Goal: Information Seeking & Learning: Compare options

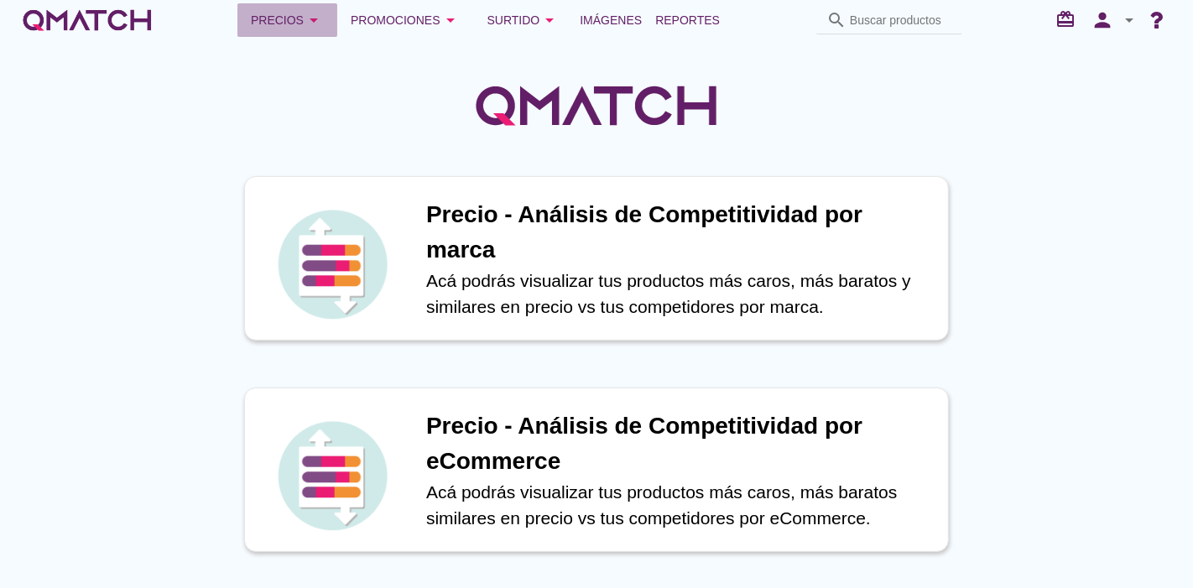
click at [326, 19] on button "Precios arrow_drop_down" at bounding box center [287, 20] width 100 height 34
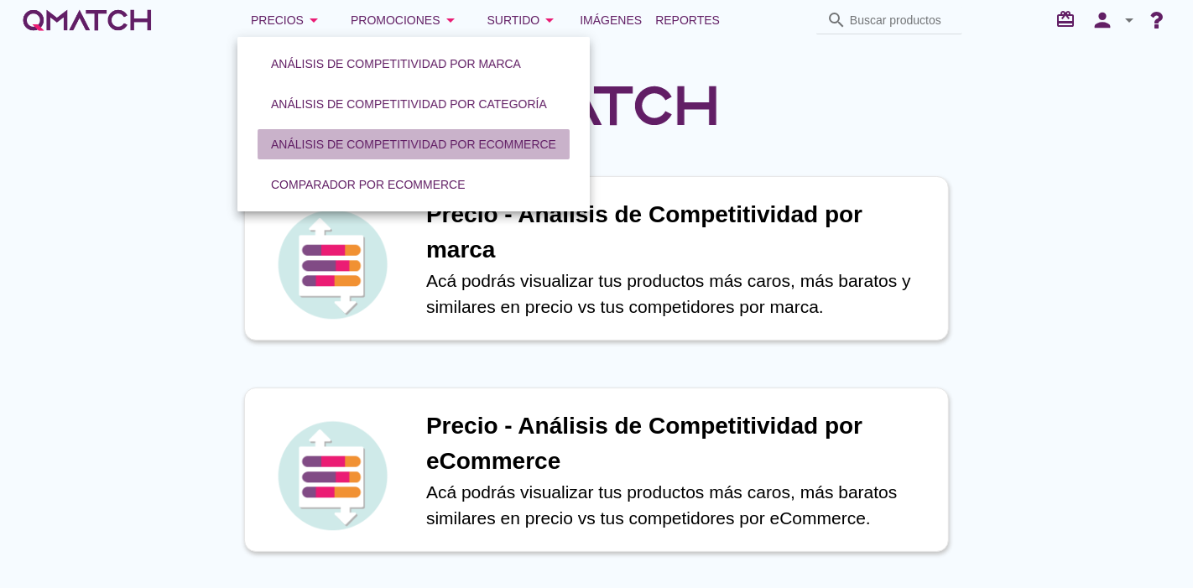
click at [387, 152] on div "Análisis de competitividad por eCommerce" at bounding box center [413, 145] width 285 height 18
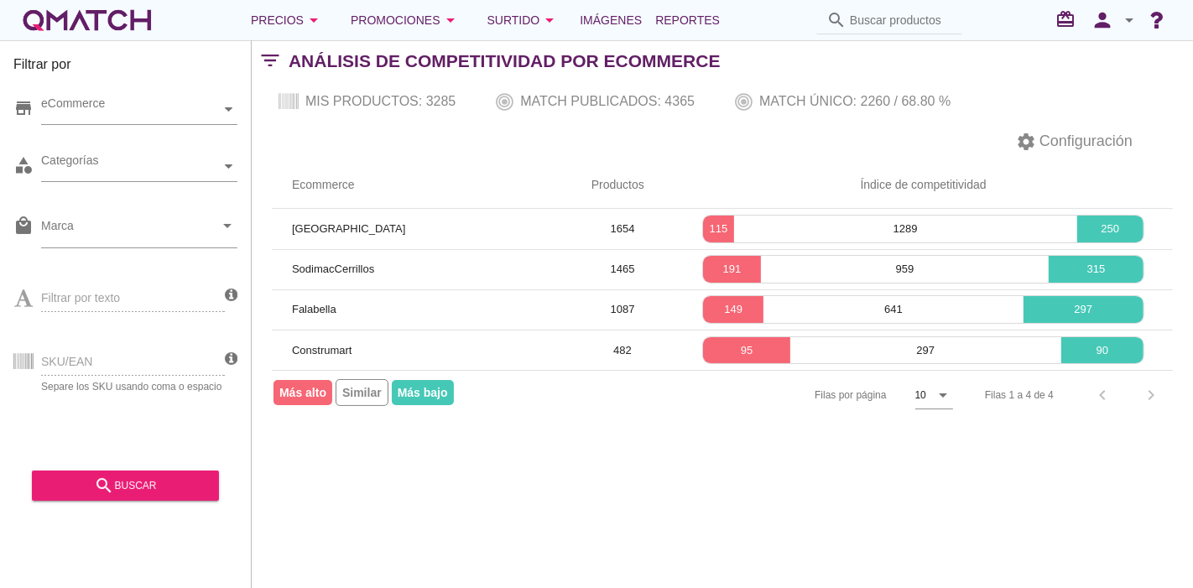
click at [133, 362] on div "SKU/EAN Separe los SKU usando coma o espacio" at bounding box center [118, 360] width 211 height 64
click at [94, 360] on div "SKU/EAN Separe los SKU usando coma o espacio" at bounding box center [118, 360] width 211 height 64
click at [110, 300] on div "Filtrar por texto" at bounding box center [118, 296] width 211 height 64
click at [121, 330] on div "store eCommerce category Categorías local_mall Marca arrow_drop_down Filtrar po…" at bounding box center [125, 269] width 224 height 377
click at [117, 330] on div "SKU/EAN Separe los SKU usando coma o espacio" at bounding box center [118, 360] width 211 height 64
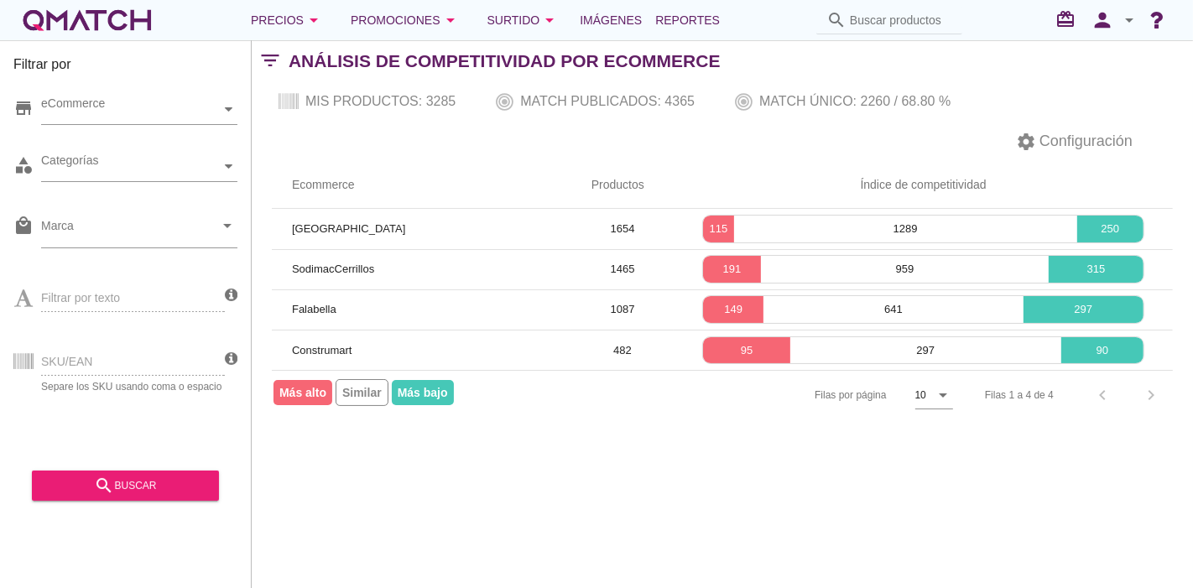
click at [117, 379] on div "SKU/EAN Separe los SKU usando coma o espacio" at bounding box center [118, 360] width 211 height 64
click at [106, 356] on div "SKU/EAN Separe los SKU usando coma o espacio" at bounding box center [118, 360] width 211 height 64
drag, startPoint x: 101, startPoint y: 351, endPoint x: 232, endPoint y: 163, distance: 229.6
click at [101, 351] on div "SKU/EAN Separe los SKU usando coma o espacio" at bounding box center [118, 360] width 211 height 64
click at [301, 32] on button "Precios arrow_drop_down" at bounding box center [287, 20] width 100 height 34
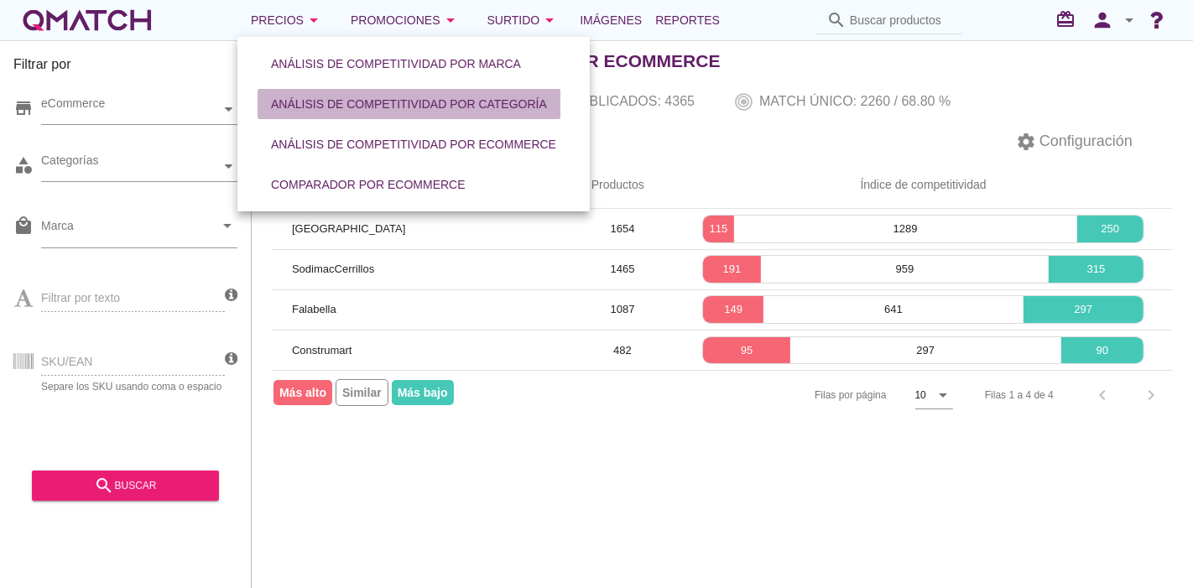
click at [378, 103] on div "Análisis de competitividad por categoría" at bounding box center [409, 105] width 276 height 18
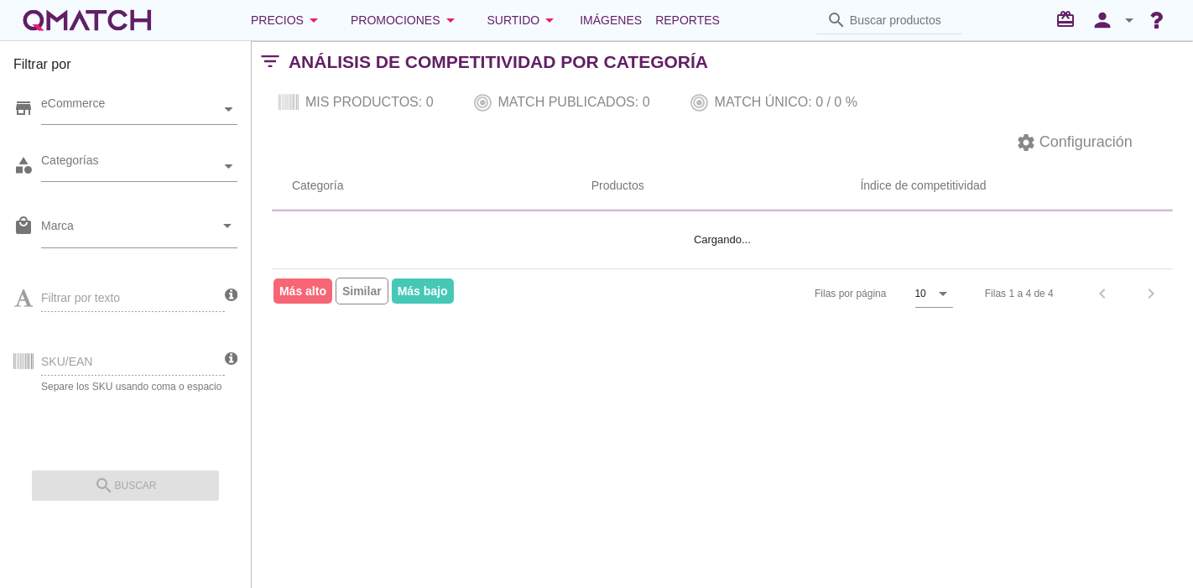
drag, startPoint x: 117, startPoint y: 361, endPoint x: 120, endPoint y: 346, distance: 14.5
click at [120, 346] on div "SKU/EAN Separe los SKU usando coma o espacio" at bounding box center [118, 360] width 211 height 64
click at [302, 29] on div "Precios arrow_drop_down" at bounding box center [287, 20] width 73 height 20
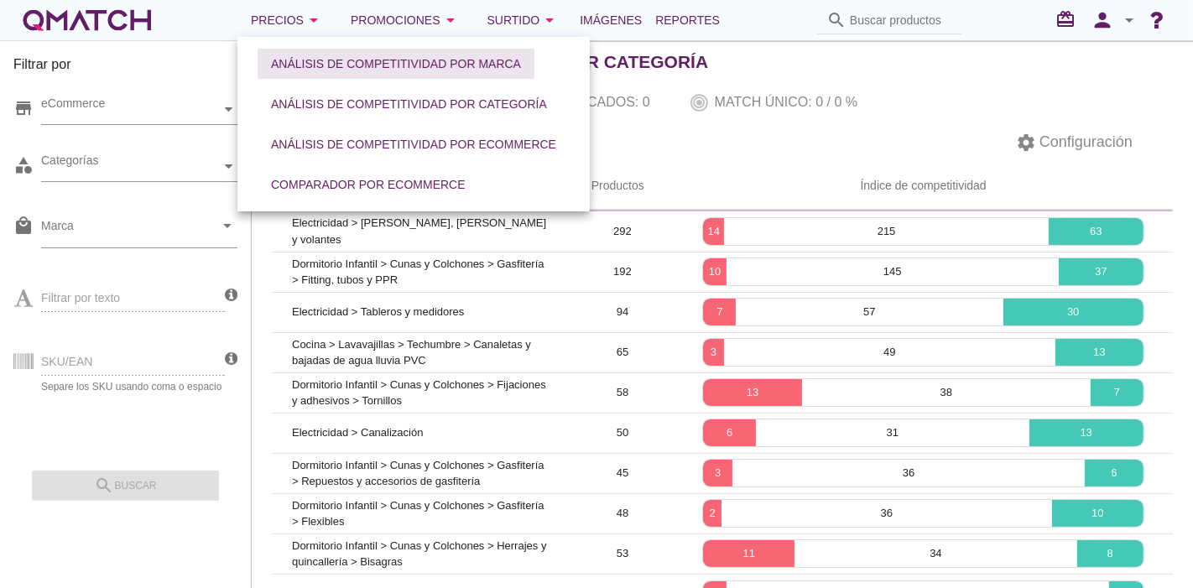
click at [356, 71] on div "Análisis de competitividad por marca" at bounding box center [396, 64] width 250 height 18
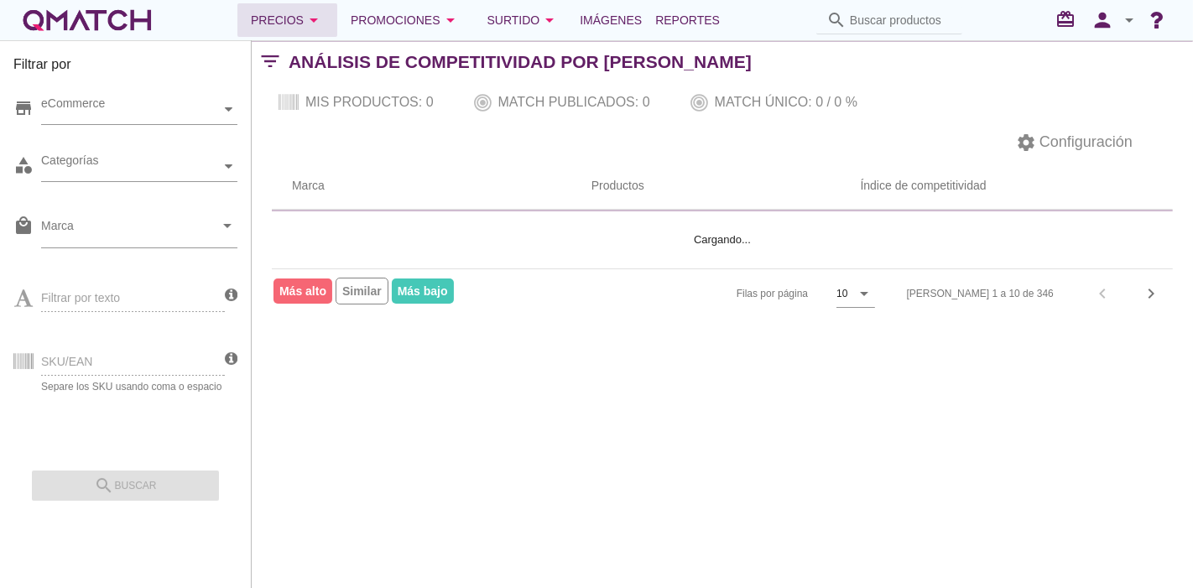
click at [313, 13] on icon "arrow_drop_down" at bounding box center [314, 20] width 20 height 20
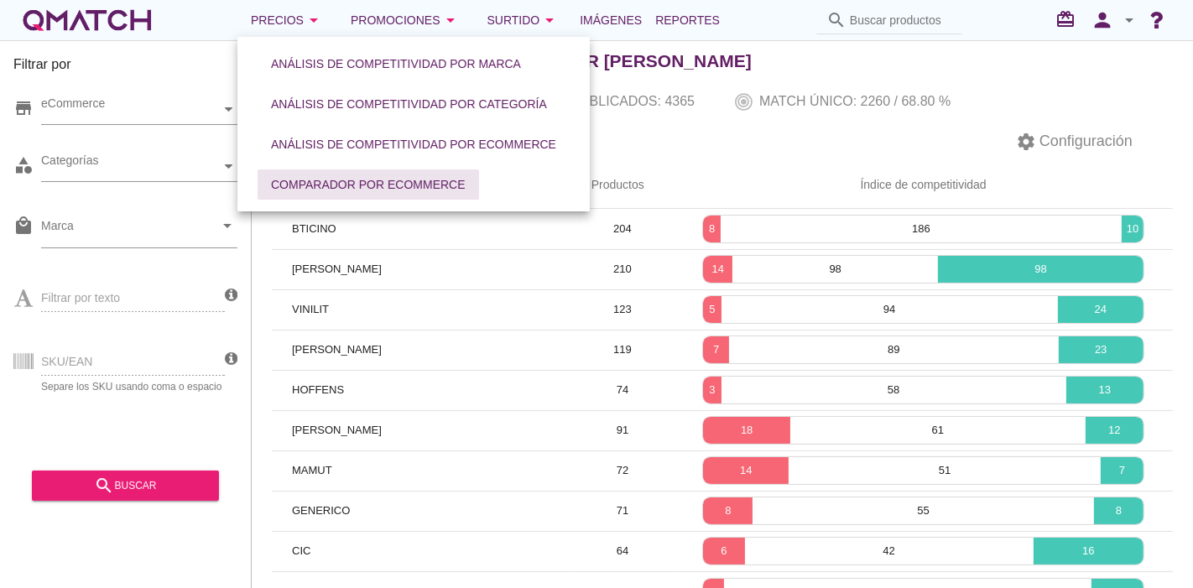
click at [353, 176] on div "Comparador por eCommerce" at bounding box center [368, 185] width 195 height 18
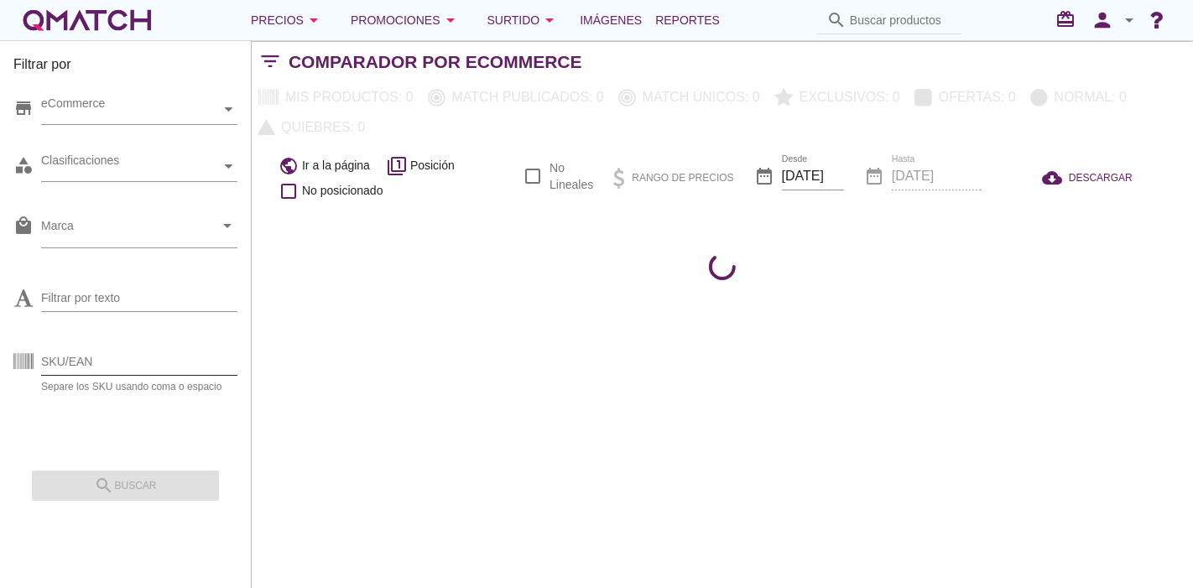
click at [107, 362] on input "SKU/EAN" at bounding box center [139, 361] width 196 height 27
paste input "1367747p 1351410p 1367746p 1367749p 1382811p 1351412p 1351408p 1367745p 1351417…"
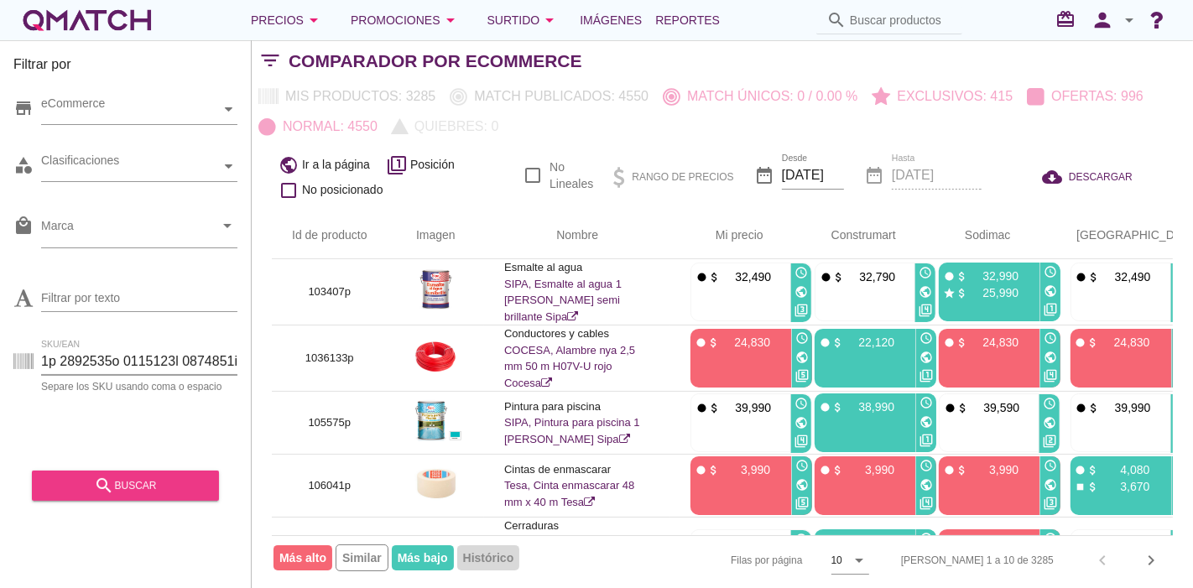
type input "1367747p 1351410p 1367746p 1367749p 1382811p 1351412p 1351408p 1367745p 1351417…"
click at [143, 485] on div "search buscar" at bounding box center [125, 486] width 160 height 20
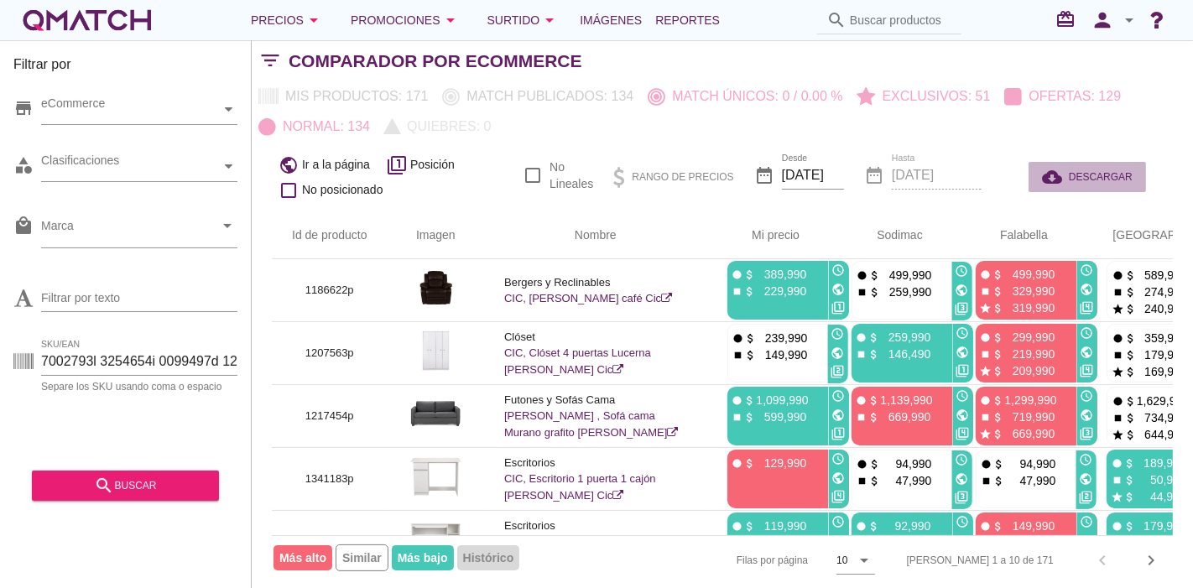
click at [1094, 169] on span "DESCARGAR" at bounding box center [1100, 176] width 64 height 15
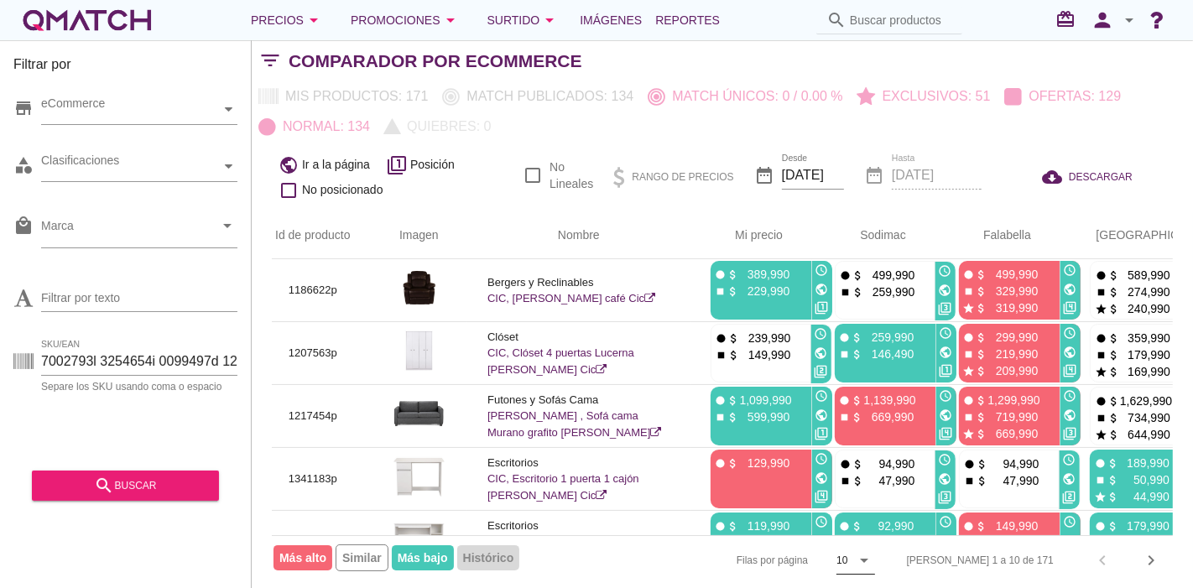
click at [875, 559] on icon "arrow_drop_down" at bounding box center [865, 560] width 20 height 20
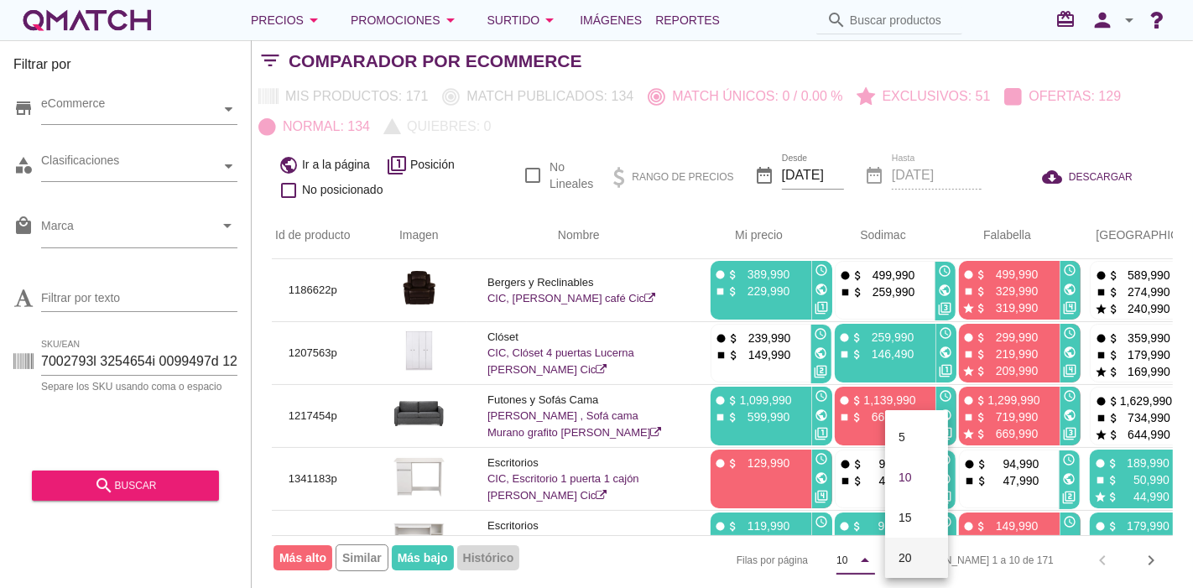
scroll to position [86, 0]
click at [908, 553] on div "50" at bounding box center [916, 552] width 36 height 20
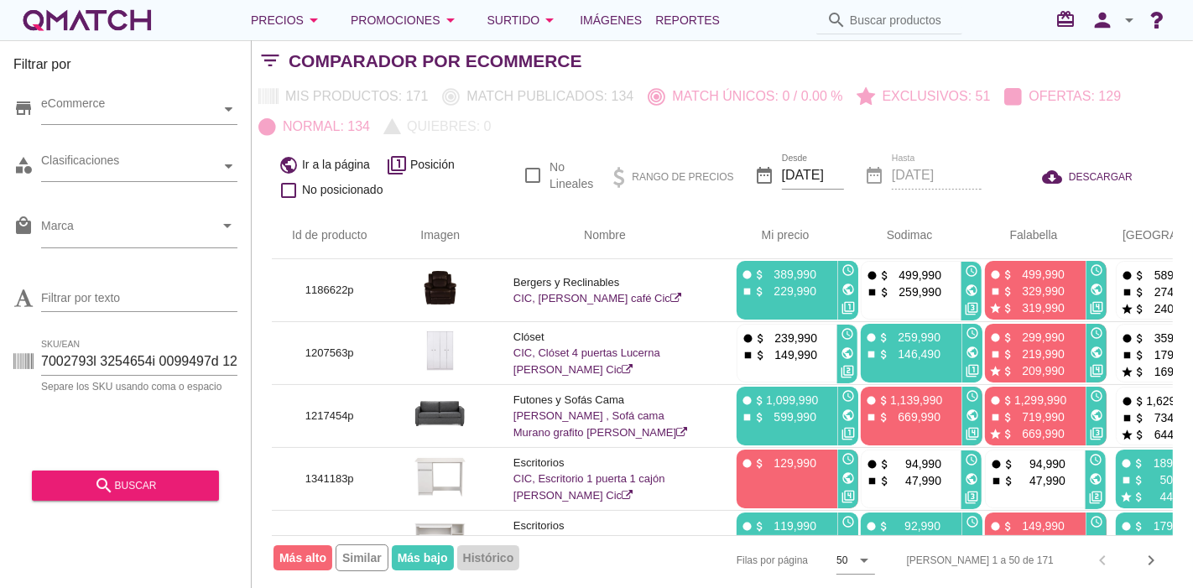
scroll to position [0, 17]
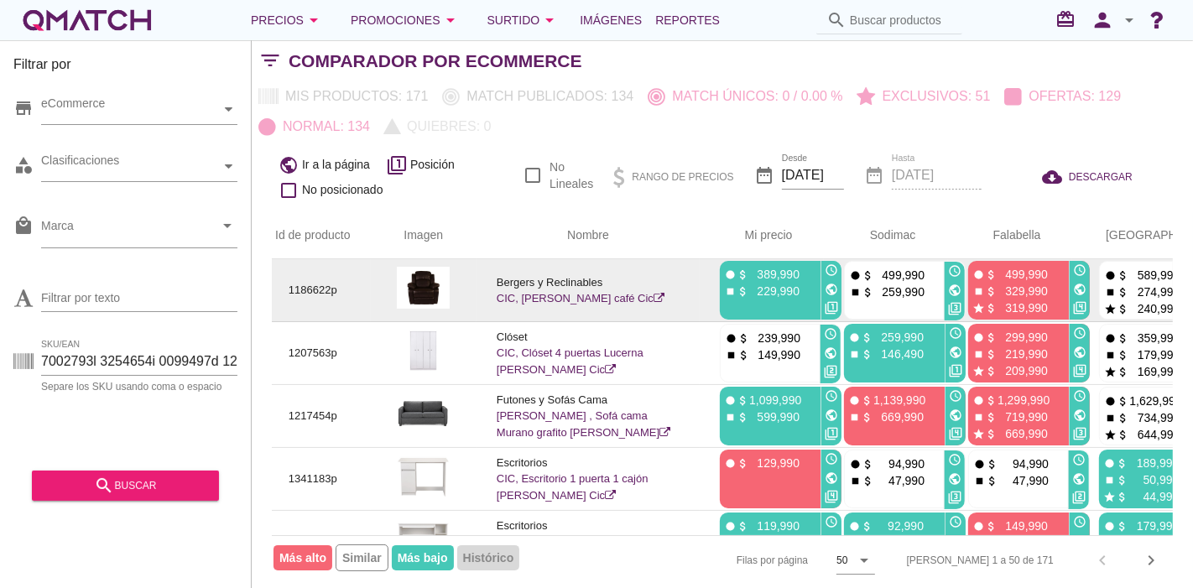
drag, startPoint x: 1085, startPoint y: 305, endPoint x: 1125, endPoint y: 305, distance: 40.3
click at [1129, 305] on p "240,990" at bounding box center [1154, 308] width 50 height 17
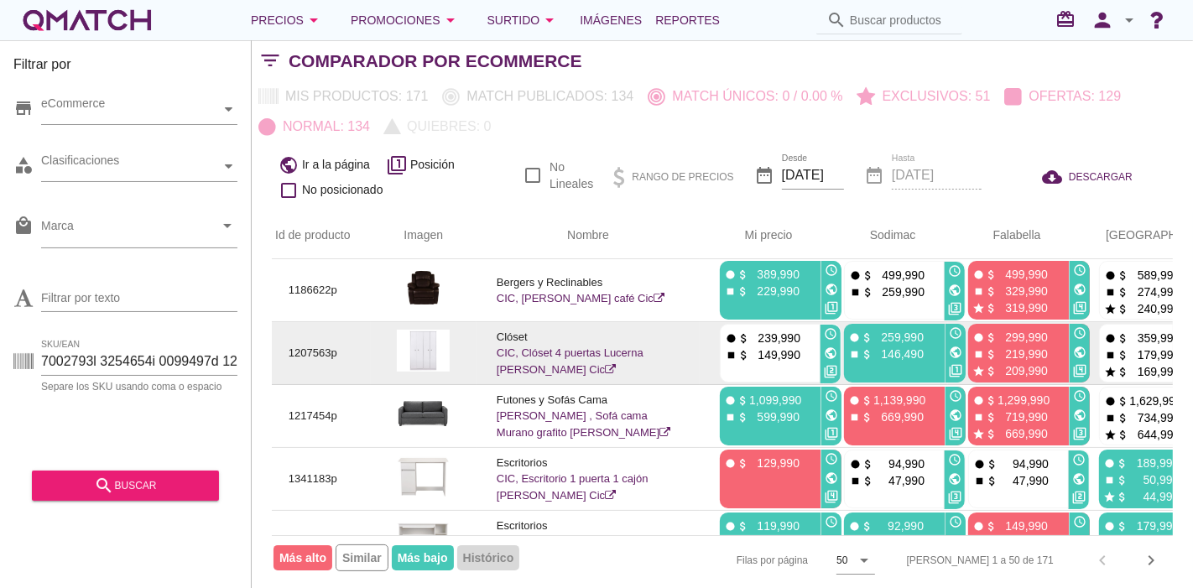
click at [949, 351] on icon "public" at bounding box center [955, 352] width 13 height 13
click at [299, 354] on p "1207563p" at bounding box center [312, 353] width 75 height 17
copy p "1207563p"
copy p "1207563"
